Goal: Task Accomplishment & Management: Manage account settings

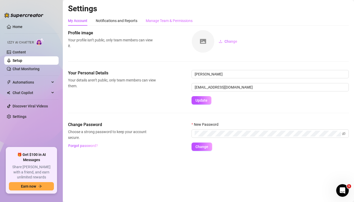
click at [174, 24] on div "Manage Team & Permissions" at bounding box center [169, 21] width 47 height 10
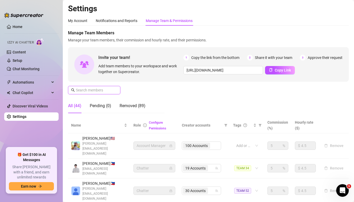
click at [101, 91] on input "text" at bounding box center [94, 90] width 37 height 6
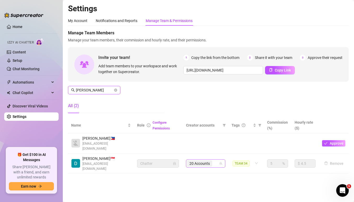
click at [217, 160] on div "20 Accounts" at bounding box center [203, 163] width 32 height 7
type input "[PERSON_NAME]"
click at [218, 160] on div "20 Accounts" at bounding box center [203, 163] width 32 height 7
type input "avr"
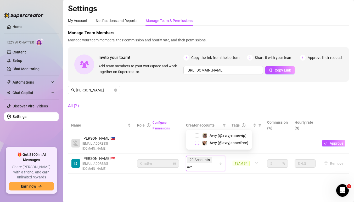
click at [197, 142] on span "Select tree node" at bounding box center [197, 142] width 4 height 4
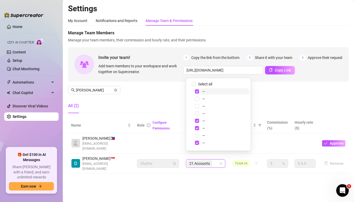
click at [213, 160] on div "21 Accounts" at bounding box center [200, 163] width 26 height 7
click at [216, 160] on div "21 Accounts" at bounding box center [203, 163] width 32 height 7
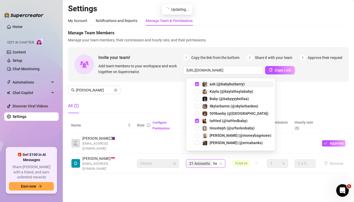
type input "bab"
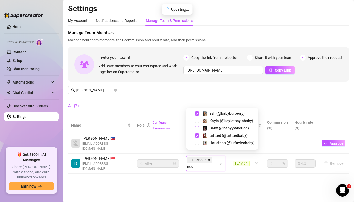
click at [197, 128] on span "Select tree node" at bounding box center [197, 128] width 4 height 4
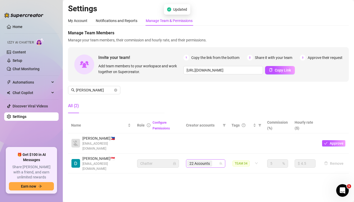
click at [214, 160] on input "search" at bounding box center [213, 163] width 1 height 6
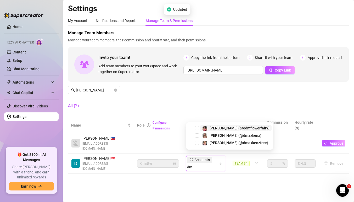
type input "dma"
click at [198, 134] on span "Select tree node" at bounding box center [197, 135] width 4 height 4
click at [213, 156] on div "22 Accounts" at bounding box center [200, 159] width 26 height 7
click at [217, 157] on div "22 Accounts dma" at bounding box center [203, 163] width 32 height 15
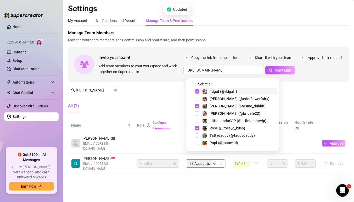
type input "dma"
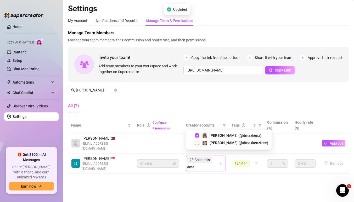
click at [198, 143] on span "Select tree node" at bounding box center [197, 142] width 4 height 4
click at [195, 164] on input "search" at bounding box center [191, 167] width 8 height 6
type input "lizz"
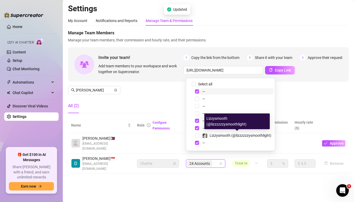
click at [219, 160] on div "24 Accounts" at bounding box center [203, 163] width 32 height 7
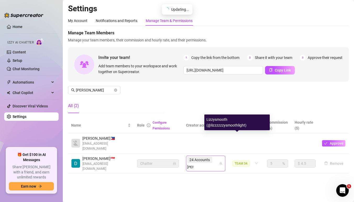
type input "lizz"
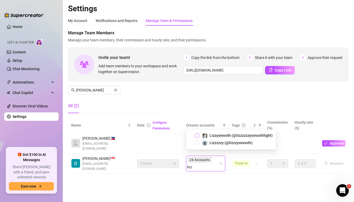
click at [196, 135] on span "Select tree node" at bounding box center [197, 135] width 4 height 4
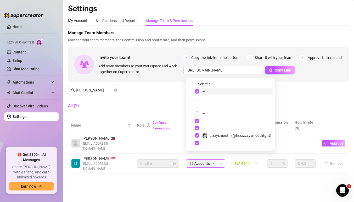
type input "cod"
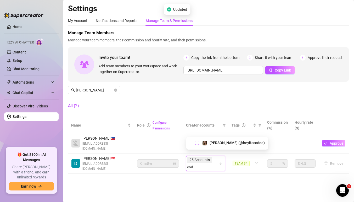
click at [197, 141] on span "Select tree node" at bounding box center [197, 142] width 4 height 4
click at [218, 156] on div "25 Accounts cod" at bounding box center [203, 163] width 32 height 15
type input "kayb"
click at [197, 143] on span "Select tree node" at bounding box center [197, 142] width 4 height 4
click at [213, 156] on div "26 Accounts" at bounding box center [200, 159] width 26 height 7
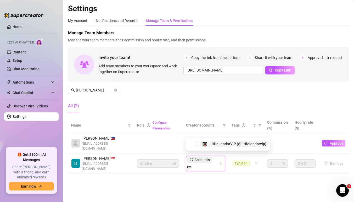
type input "little"
click at [197, 141] on span "Select tree node" at bounding box center [197, 142] width 4 height 4
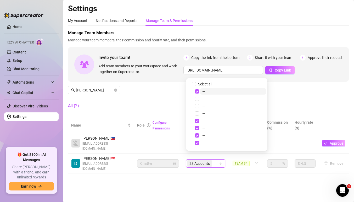
click at [215, 160] on div "28 Accounts" at bounding box center [203, 163] width 32 height 7
type input "missc"
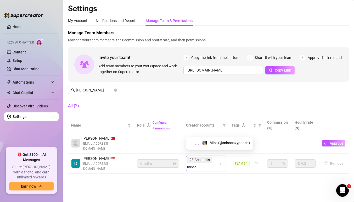
click at [197, 143] on span "Select tree node" at bounding box center [197, 142] width 4 height 4
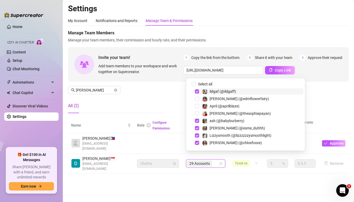
click at [214, 160] on td "29 Accounts" at bounding box center [206, 163] width 46 height 20
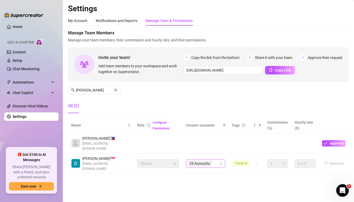
click at [217, 160] on div "29 Accounts" at bounding box center [203, 163] width 32 height 7
type input "ohso"
click at [217, 160] on div "29 Accounts ohso" at bounding box center [203, 163] width 32 height 7
type input "h"
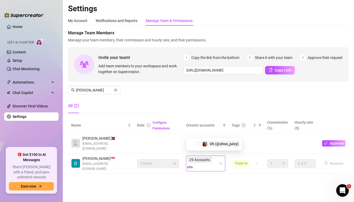
type input "ohso"
click at [197, 140] on div "Oh (@ohso_juicy)" at bounding box center [214, 142] width 53 height 6
click at [198, 143] on span "Select tree node" at bounding box center [197, 142] width 4 height 4
click at [214, 149] on div "Oh (@ohso_juicy)" at bounding box center [214, 143] width 56 height 13
click at [217, 156] on div "29 Accounts ohso" at bounding box center [203, 163] width 32 height 15
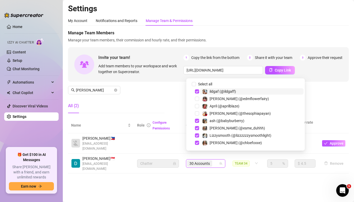
click at [217, 160] on div "30 Accounts" at bounding box center [203, 163] width 32 height 7
type input "[PERSON_NAME]"
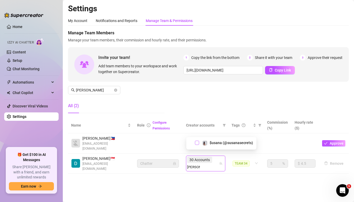
click at [199, 143] on span "Select tree node" at bounding box center [197, 142] width 4 height 4
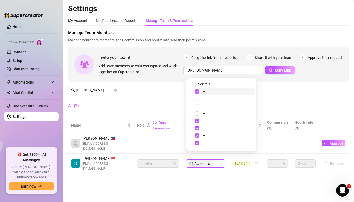
click at [110, 86] on div "Manage Team Members Manage your team members, their commission and hourly rate,…" at bounding box center [208, 73] width 281 height 87
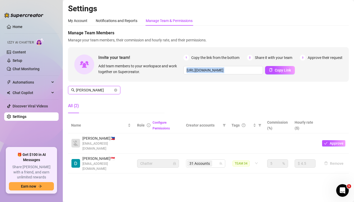
drag, startPoint x: 106, startPoint y: 92, endPoint x: 95, endPoint y: 90, distance: 11.9
click at [106, 92] on input "[PERSON_NAME]" at bounding box center [94, 90] width 37 height 6
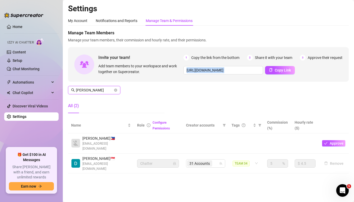
click at [106, 92] on input "[PERSON_NAME]" at bounding box center [94, 90] width 37 height 6
click at [95, 90] on input "[PERSON_NAME]" at bounding box center [94, 90] width 37 height 6
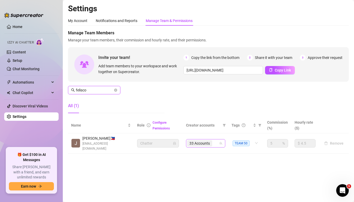
drag, startPoint x: 216, startPoint y: 140, endPoint x: 251, endPoint y: 148, distance: 36.2
click at [216, 140] on div "33 Accounts" at bounding box center [203, 142] width 32 height 7
type input "felisco"
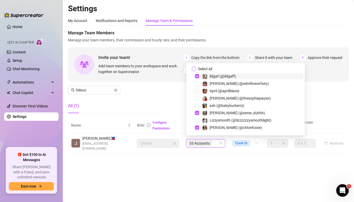
click at [195, 68] on input "Select all" at bounding box center [194, 69] width 4 height 4
checkbox input "false"
click at [211, 139] on div at bounding box center [203, 142] width 32 height 7
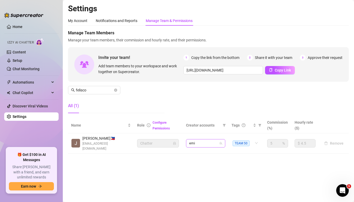
type input "[PERSON_NAME]"
click at [198, 128] on span "Select tree node" at bounding box center [197, 128] width 4 height 4
type input "playf"
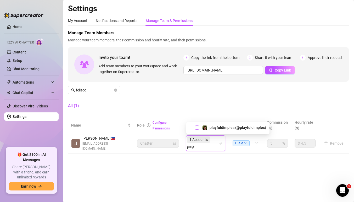
click at [196, 127] on span "Select tree node" at bounding box center [197, 127] width 4 height 4
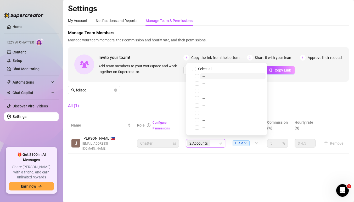
click at [215, 139] on div "2 Accounts" at bounding box center [203, 142] width 32 height 7
type input "north"
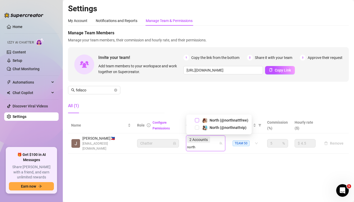
click at [198, 120] on span "Select tree node" at bounding box center [197, 120] width 4 height 4
type input "north"
click at [197, 126] on span "Select tree node" at bounding box center [197, 127] width 4 height 4
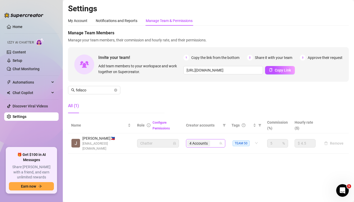
click at [217, 143] on div "4 Accounts" at bounding box center [203, 142] width 32 height 7
type input "su"
click at [217, 143] on div "4 Accounts su" at bounding box center [203, 142] width 32 height 7
click at [217, 143] on div "4 Accounts" at bounding box center [203, 142] width 32 height 7
type input "suki"
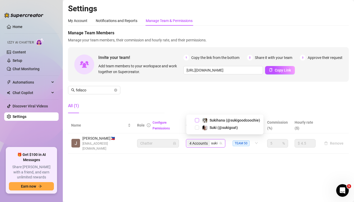
click at [199, 118] on span "Select tree node" at bounding box center [197, 120] width 4 height 4
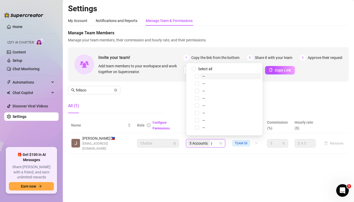
type input "[PERSON_NAME]"
click at [197, 127] on span "Select tree node" at bounding box center [197, 127] width 4 height 4
click at [217, 140] on div "6 Accounts" at bounding box center [203, 142] width 32 height 7
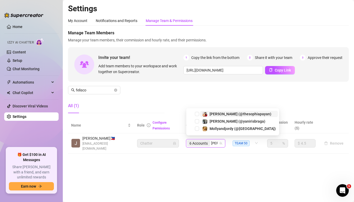
type input "[PERSON_NAME]"
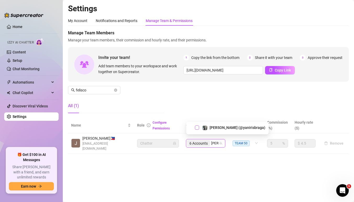
click at [196, 127] on span "Select tree node" at bounding box center [197, 127] width 4 height 4
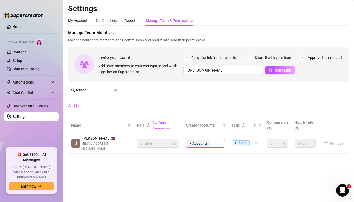
click at [217, 140] on div "7 Accounts" at bounding box center [203, 142] width 32 height 7
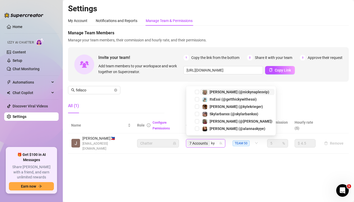
type input "[PERSON_NAME]"
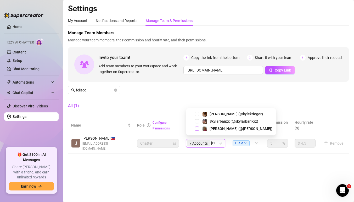
click at [197, 128] on span "Select tree node" at bounding box center [197, 128] width 4 height 4
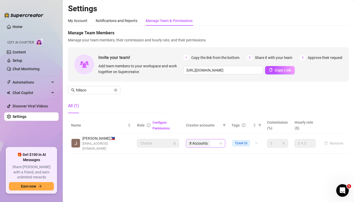
click at [215, 139] on div "8 Accounts" at bounding box center [203, 142] width 32 height 7
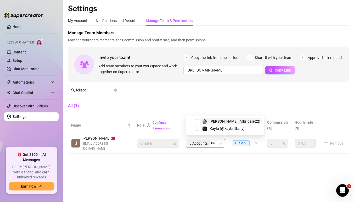
type input "brid"
click at [198, 127] on span "Select tree node" at bounding box center [197, 128] width 4 height 4
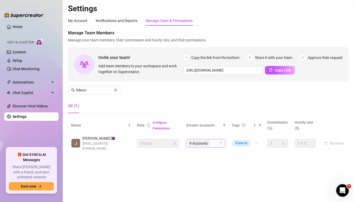
click at [212, 140] on input "search" at bounding box center [211, 143] width 1 height 6
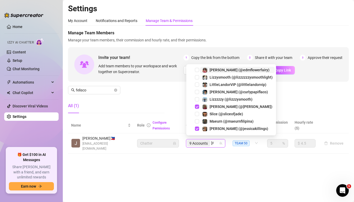
type input "lizz"
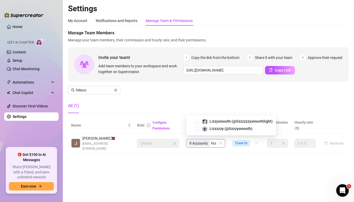
click at [199, 128] on div "Lizzzzzy (@lizzzysmooth)" at bounding box center [231, 128] width 87 height 6
click at [199, 128] on span "Select tree node" at bounding box center [197, 128] width 4 height 4
click at [219, 140] on div "9 Accounts lizz" at bounding box center [203, 142] width 32 height 7
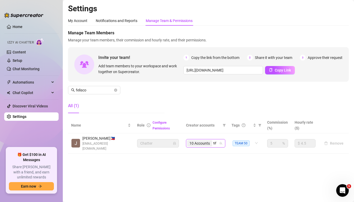
type input "tiff"
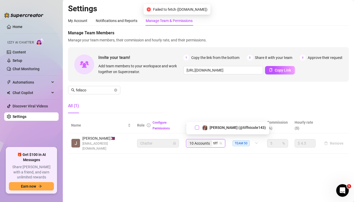
click at [198, 126] on span "Select tree node" at bounding box center [197, 127] width 4 height 4
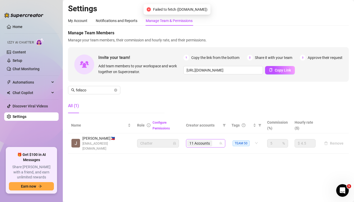
click at [219, 139] on div "11 Accounts" at bounding box center [203, 142] width 32 height 7
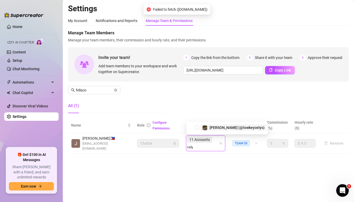
type input "celys"
click at [197, 127] on span "Select tree node" at bounding box center [197, 127] width 4 height 4
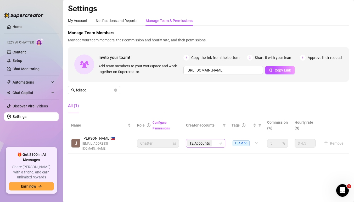
click at [213, 140] on input "search" at bounding box center [213, 143] width 1 height 6
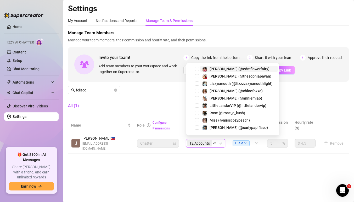
type input "off"
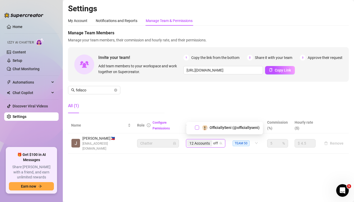
click at [197, 126] on span "Select tree node" at bounding box center [197, 127] width 4 height 4
click at [215, 140] on div "12 Accounts off" at bounding box center [203, 142] width 32 height 7
type input "tiff"
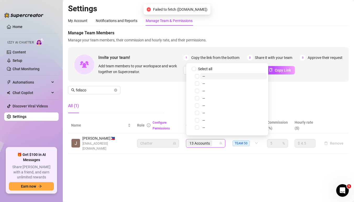
click at [215, 140] on div "13 Accounts" at bounding box center [203, 142] width 32 height 7
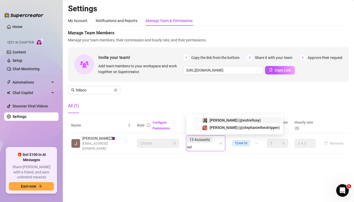
type input "estr"
click at [197, 119] on span "Select tree node" at bounding box center [197, 120] width 4 height 4
click at [217, 140] on div "13 Accounts estr" at bounding box center [203, 143] width 32 height 15
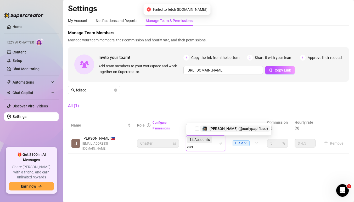
type input "curly"
click at [198, 127] on span "Select tree node" at bounding box center [197, 127] width 4 height 4
click at [216, 140] on div "14 Accounts curly" at bounding box center [203, 143] width 32 height 15
type input "[PERSON_NAME]"
click at [198, 128] on span "Select tree node" at bounding box center [197, 127] width 4 height 4
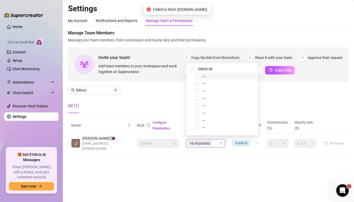
click at [215, 141] on div "16 Accounts" at bounding box center [203, 142] width 32 height 7
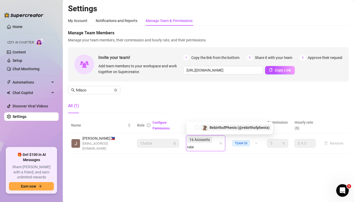
type input "rebirt"
click at [197, 126] on span "Select tree node" at bounding box center [197, 127] width 4 height 4
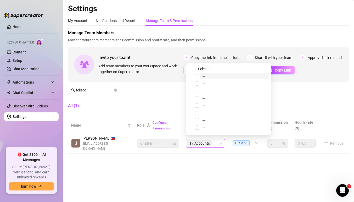
click at [218, 142] on div "17 Accounts" at bounding box center [203, 142] width 32 height 7
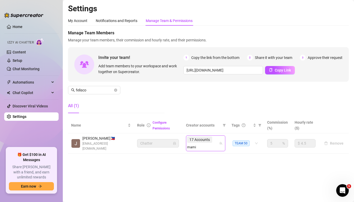
type input "mamic"
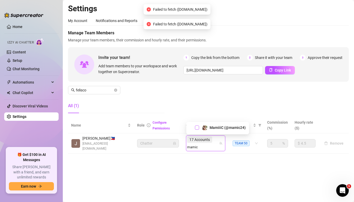
click at [197, 127] on span "Select tree node" at bounding box center [197, 127] width 4 height 4
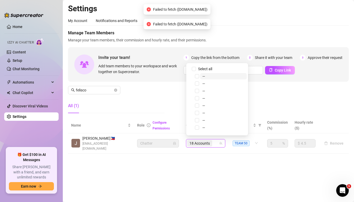
click at [216, 142] on div "18 Accounts" at bounding box center [203, 142] width 32 height 7
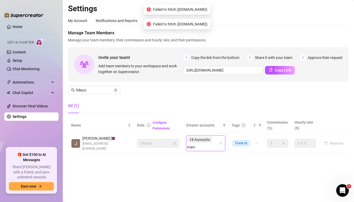
type input "mami"
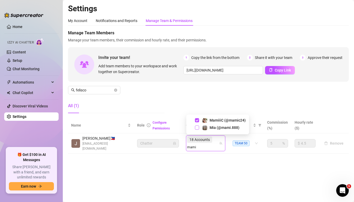
click at [199, 127] on span "Select tree node" at bounding box center [197, 127] width 4 height 4
click at [217, 142] on div "18 Accounts mami" at bounding box center [203, 143] width 32 height 15
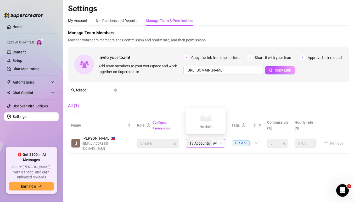
type input "juli"
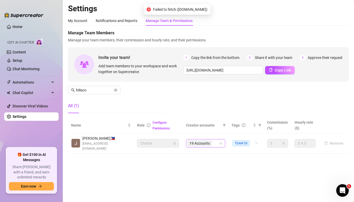
click at [214, 140] on input "search" at bounding box center [213, 143] width 1 height 6
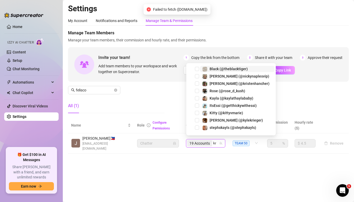
type input "knig"
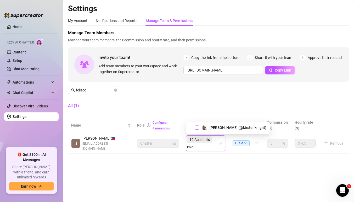
click at [197, 127] on span "Select tree node" at bounding box center [197, 127] width 4 height 4
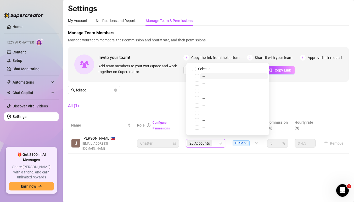
click at [214, 141] on input "search" at bounding box center [213, 143] width 1 height 6
type input "hanc"
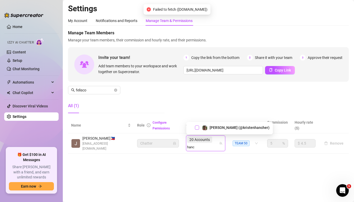
click at [197, 126] on span "Select tree node" at bounding box center [197, 127] width 4 height 4
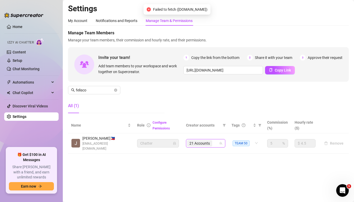
click at [216, 141] on div "21 Accounts" at bounding box center [203, 142] width 32 height 7
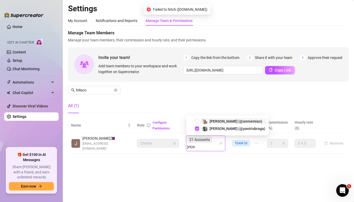
type input "anni"
click at [198, 119] on span "Select tree node" at bounding box center [197, 120] width 4 height 4
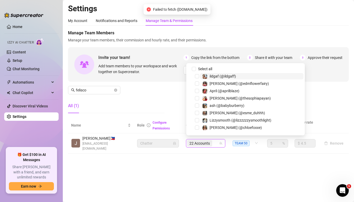
click at [215, 141] on div "22 Accounts" at bounding box center [203, 142] width 32 height 7
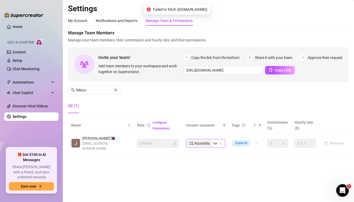
type input "sav"
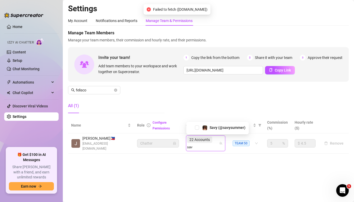
click at [200, 126] on div "Savy (@savysummer)" at bounding box center [218, 127] width 60 height 6
click at [198, 126] on span "Select tree node" at bounding box center [197, 127] width 4 height 4
type input "avry"
click at [197, 118] on span "Select tree node" at bounding box center [197, 120] width 4 height 4
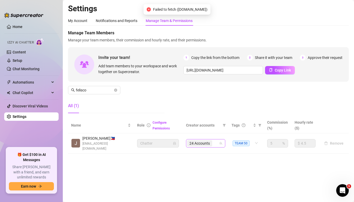
click at [216, 140] on div "24 Accounts" at bounding box center [203, 142] width 32 height 7
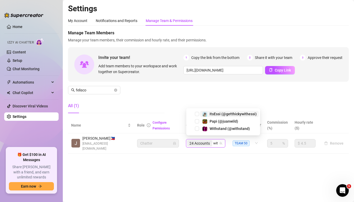
type input "with"
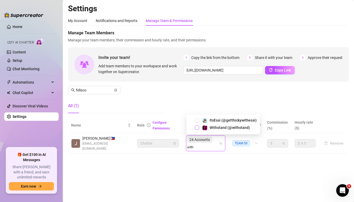
click at [197, 126] on span "Select tree node" at bounding box center [197, 127] width 4 height 4
click at [195, 144] on input "sk" at bounding box center [191, 147] width 8 height 6
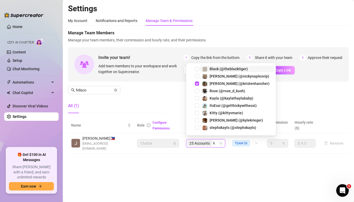
type input "sk"
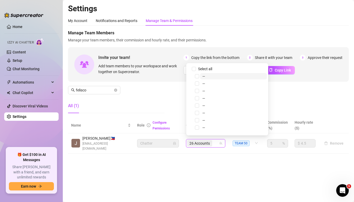
click at [218, 141] on div "26 Accounts" at bounding box center [203, 142] width 32 height 7
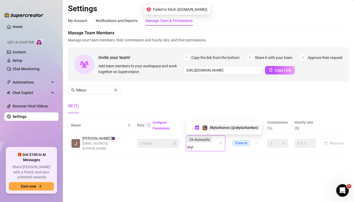
type input "skyl"
click at [216, 141] on div "26 Accounts skyl" at bounding box center [203, 143] width 32 height 15
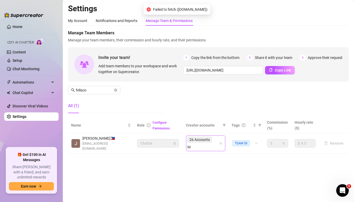
type input "509"
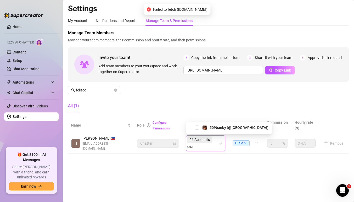
click at [199, 128] on div "509baeby (@[GEOGRAPHIC_DATA])" at bounding box center [229, 127] width 83 height 6
click at [197, 127] on span "Select tree node" at bounding box center [197, 127] width 4 height 4
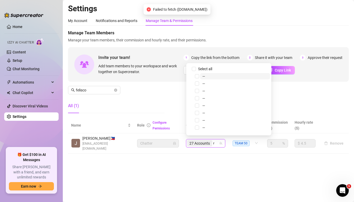
click at [214, 140] on input "r" at bounding box center [213, 143] width 1 height 6
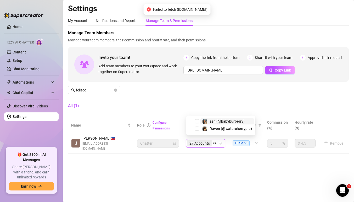
type input "real"
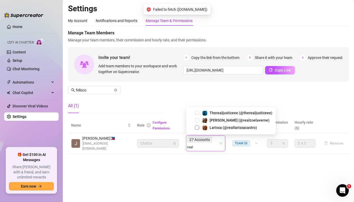
click at [197, 127] on span "Select tree node" at bounding box center [197, 127] width 4 height 4
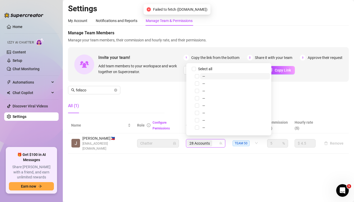
click at [217, 140] on div "28 Accounts" at bounding box center [203, 142] width 32 height 7
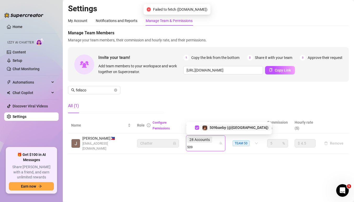
type input "509"
click at [194, 144] on input "search" at bounding box center [190, 147] width 7 height 6
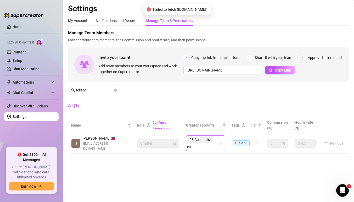
type input "krie"
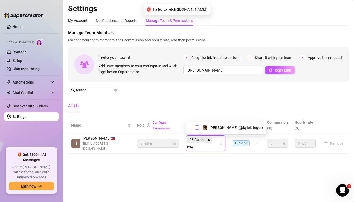
click at [196, 128] on span "Select tree node" at bounding box center [197, 127] width 4 height 4
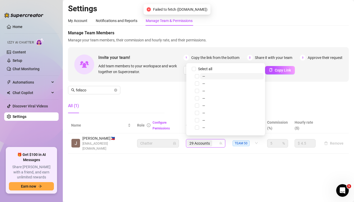
click at [217, 141] on div "29 Accounts" at bounding box center [203, 142] width 32 height 7
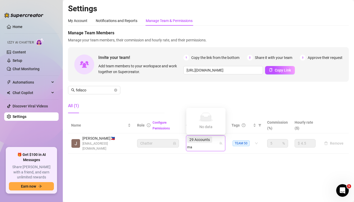
type input "mae"
click at [198, 127] on span "Select tree node" at bounding box center [197, 127] width 4 height 4
